Goal: Information Seeking & Learning: Learn about a topic

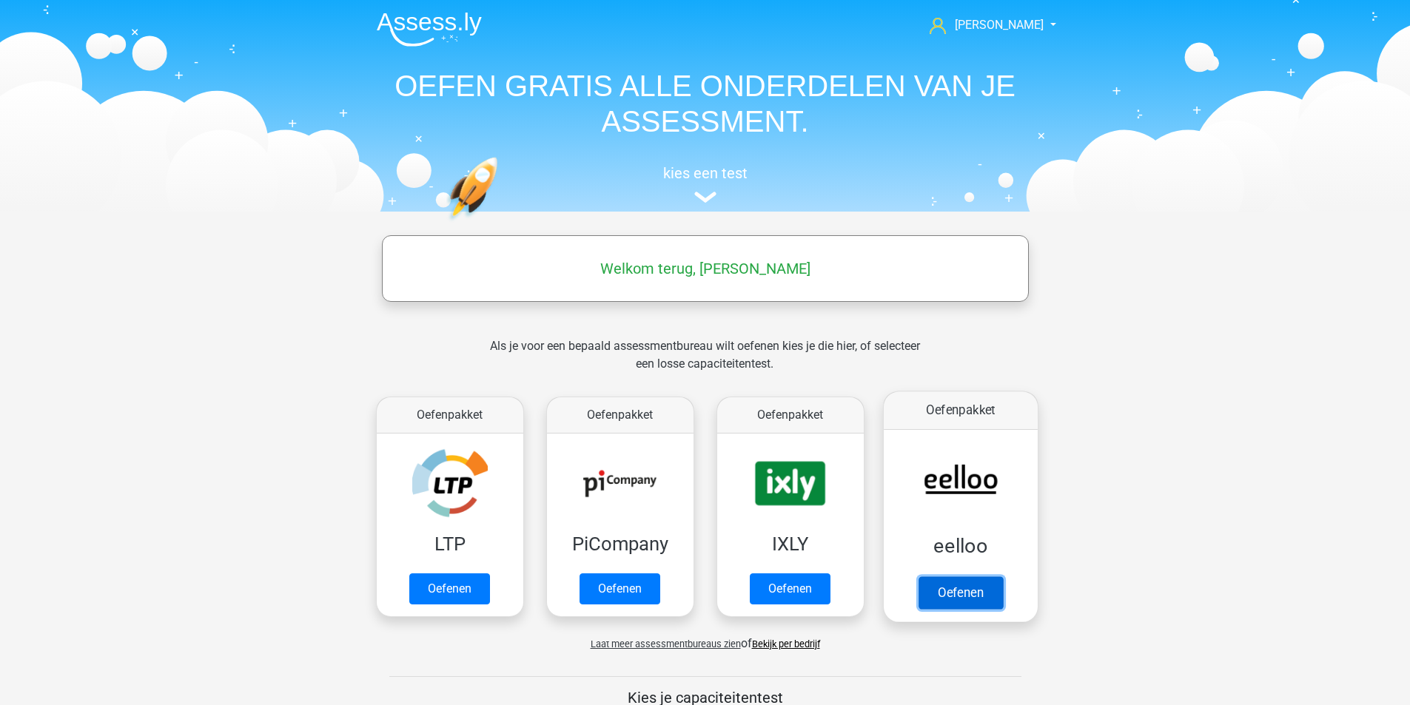
click at [984, 576] on link "Oefenen" at bounding box center [960, 592] width 84 height 33
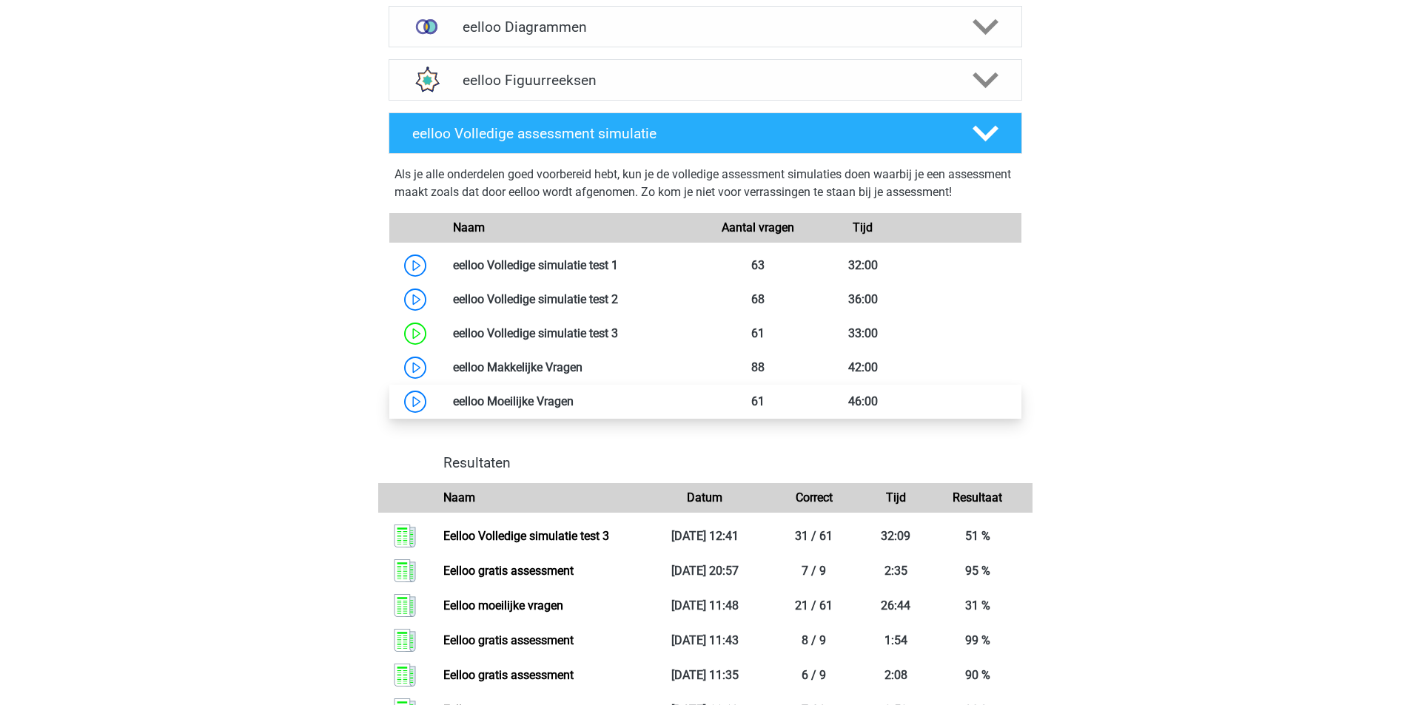
scroll to position [740, 0]
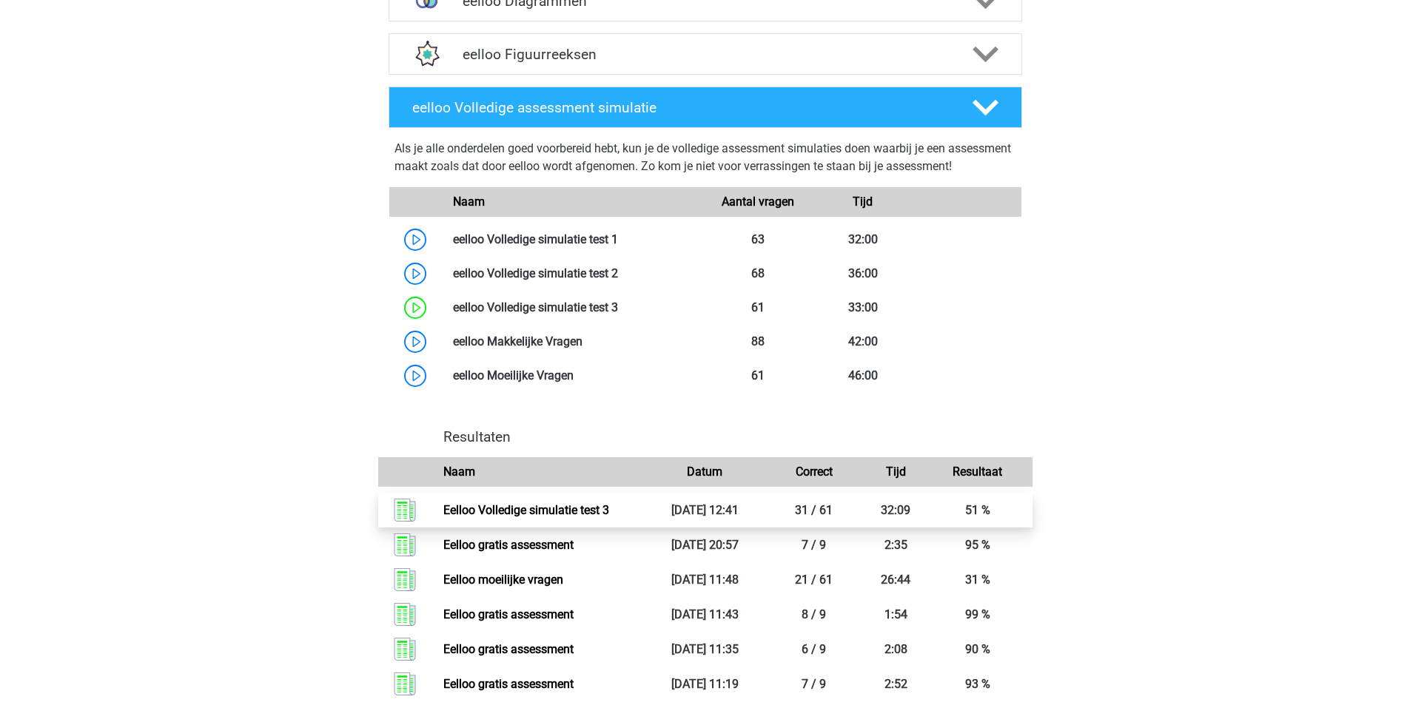
click at [609, 517] on link "Eelloo Volledige simulatie test 3" at bounding box center [526, 510] width 166 height 14
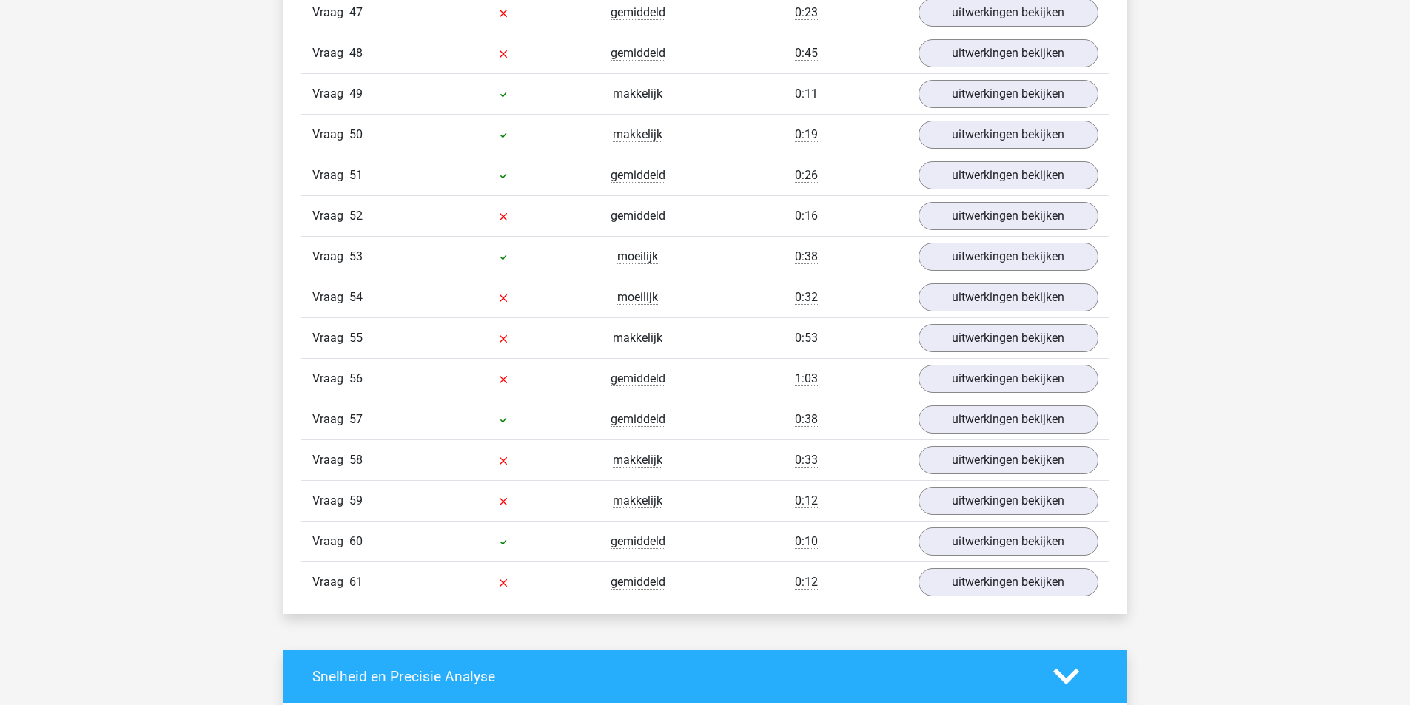
scroll to position [3182, 0]
